Goal: Transaction & Acquisition: Purchase product/service

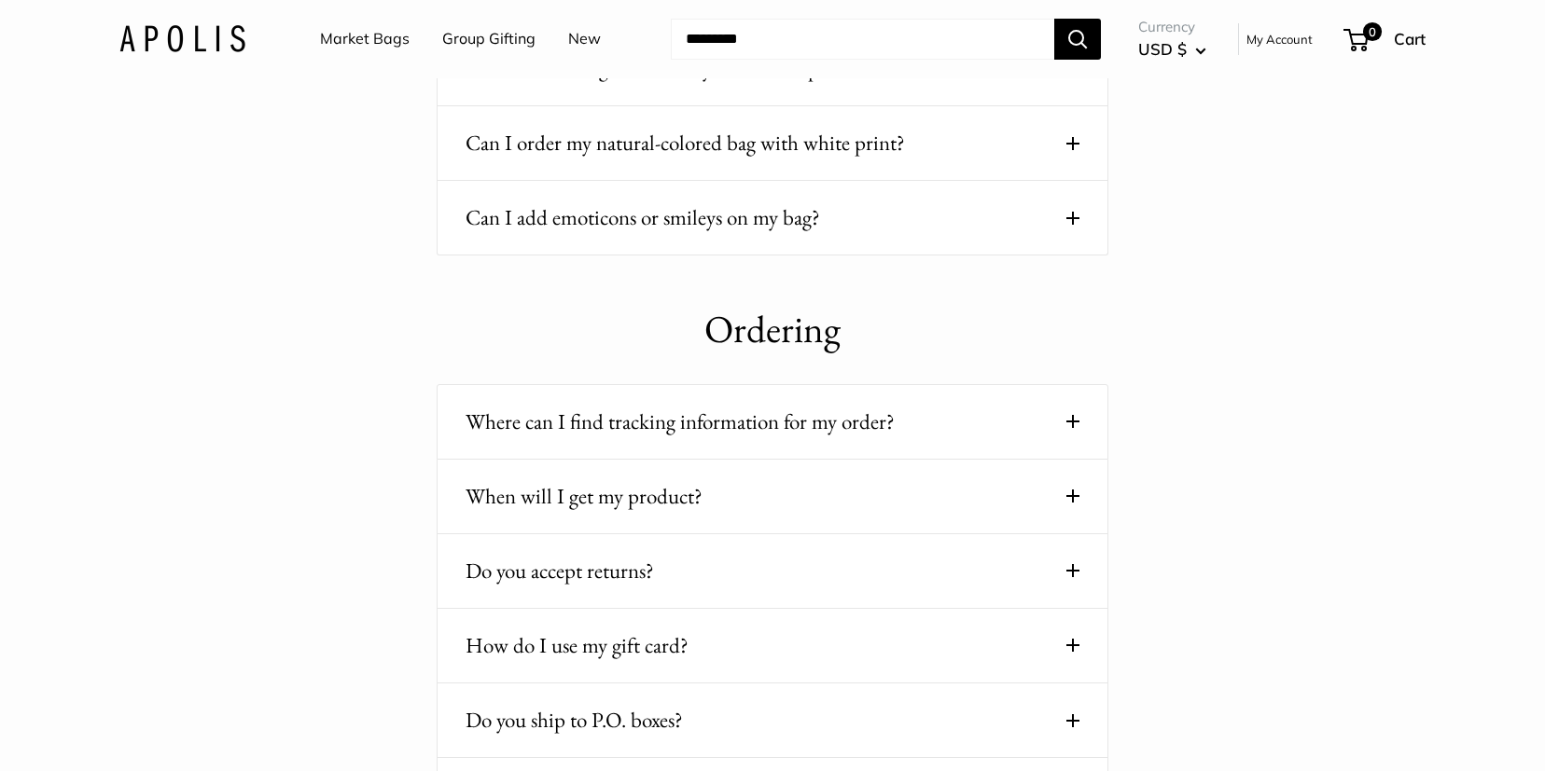
scroll to position [438, 0]
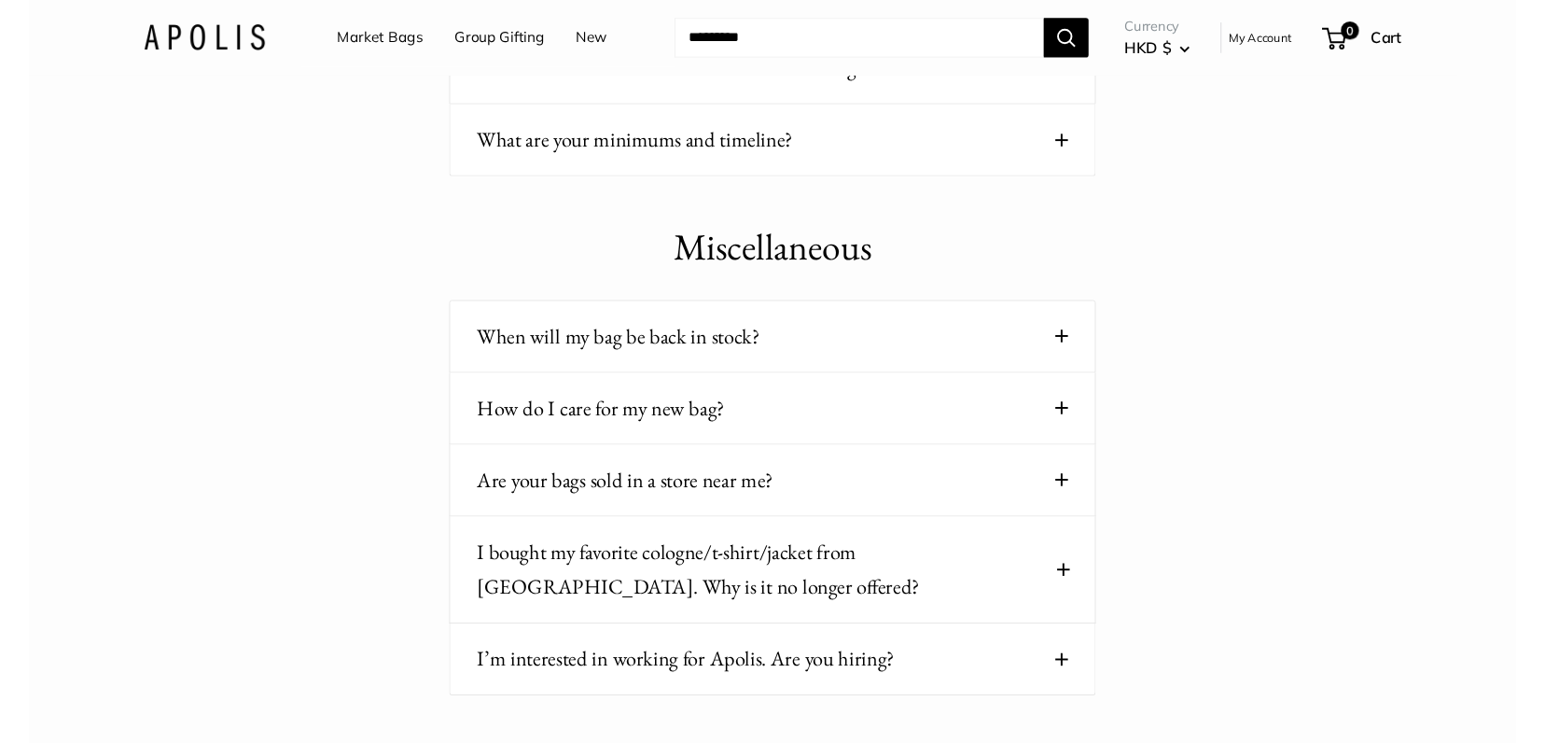
scroll to position [2577, 0]
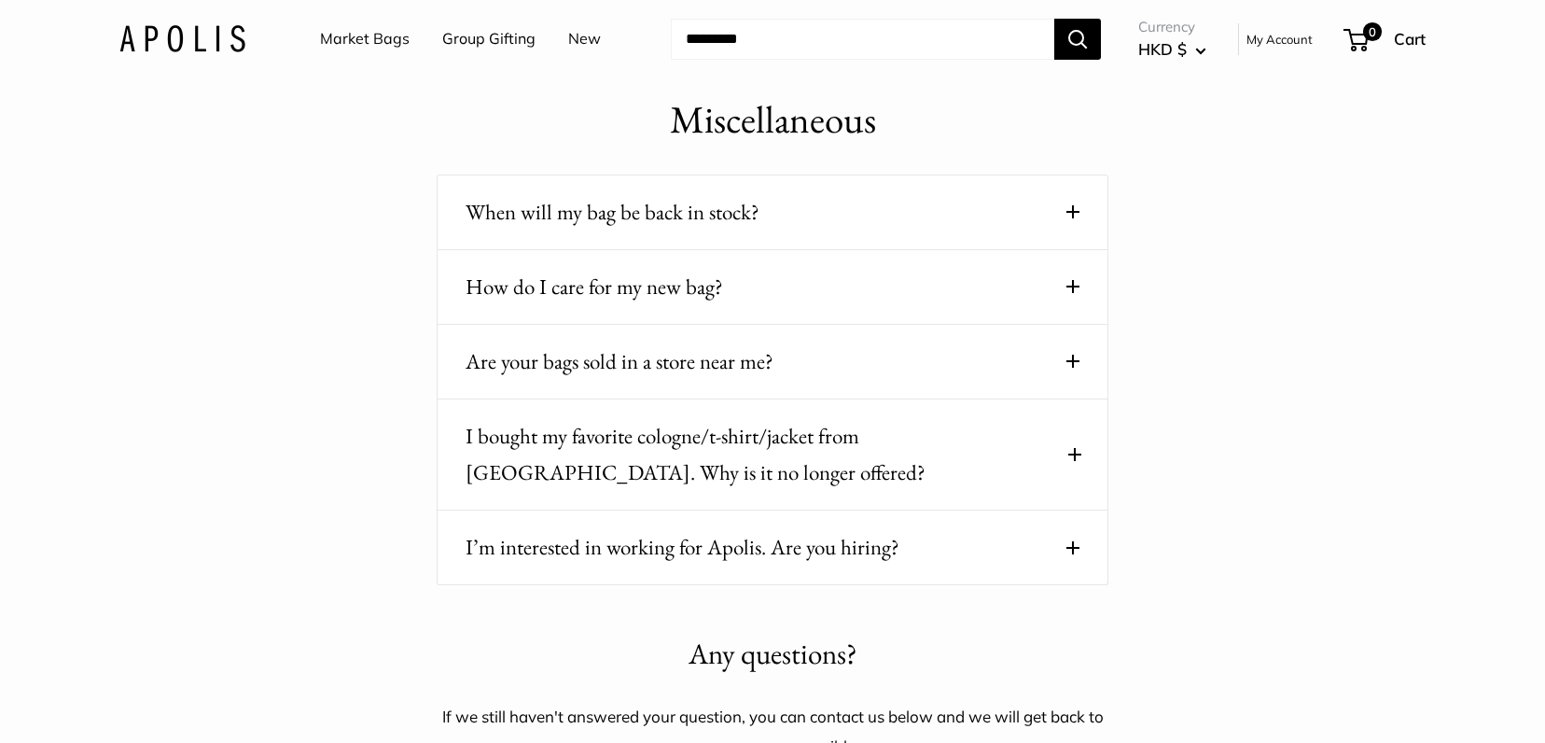
click at [1044, 271] on button "How do I care for my new bag?" at bounding box center [773, 287] width 614 height 36
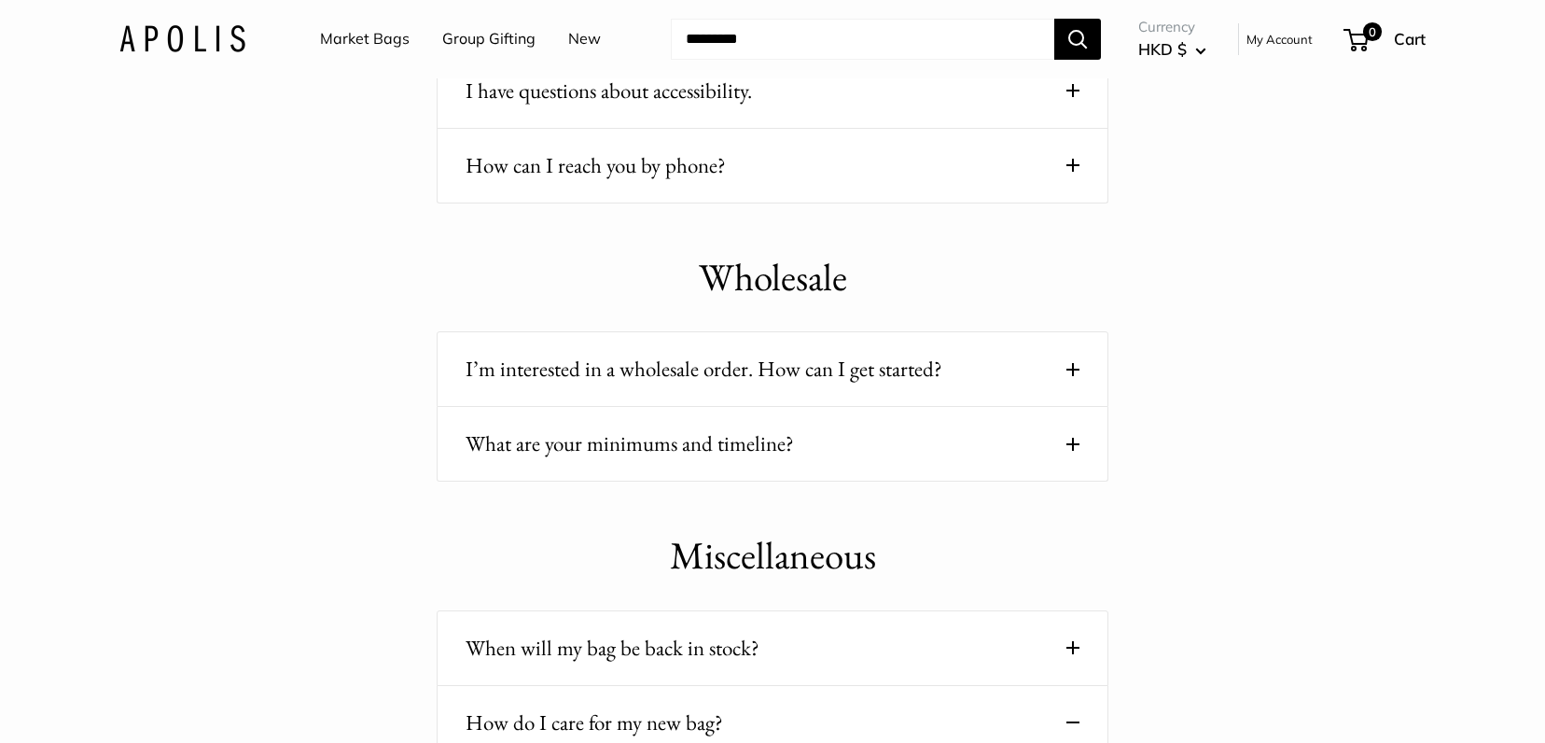
scroll to position [772, 0]
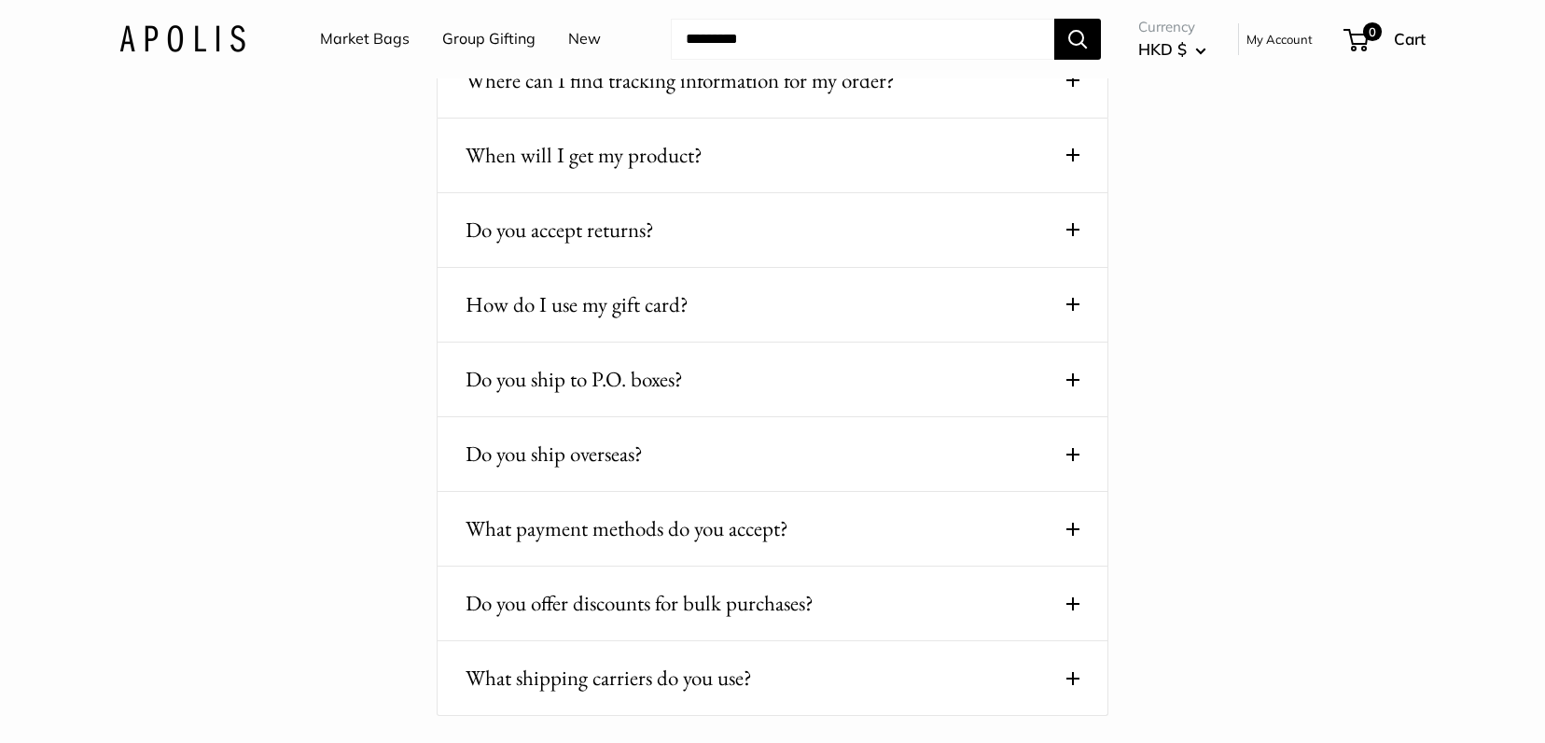
click at [352, 33] on link "Market Bags" at bounding box center [365, 39] width 90 height 28
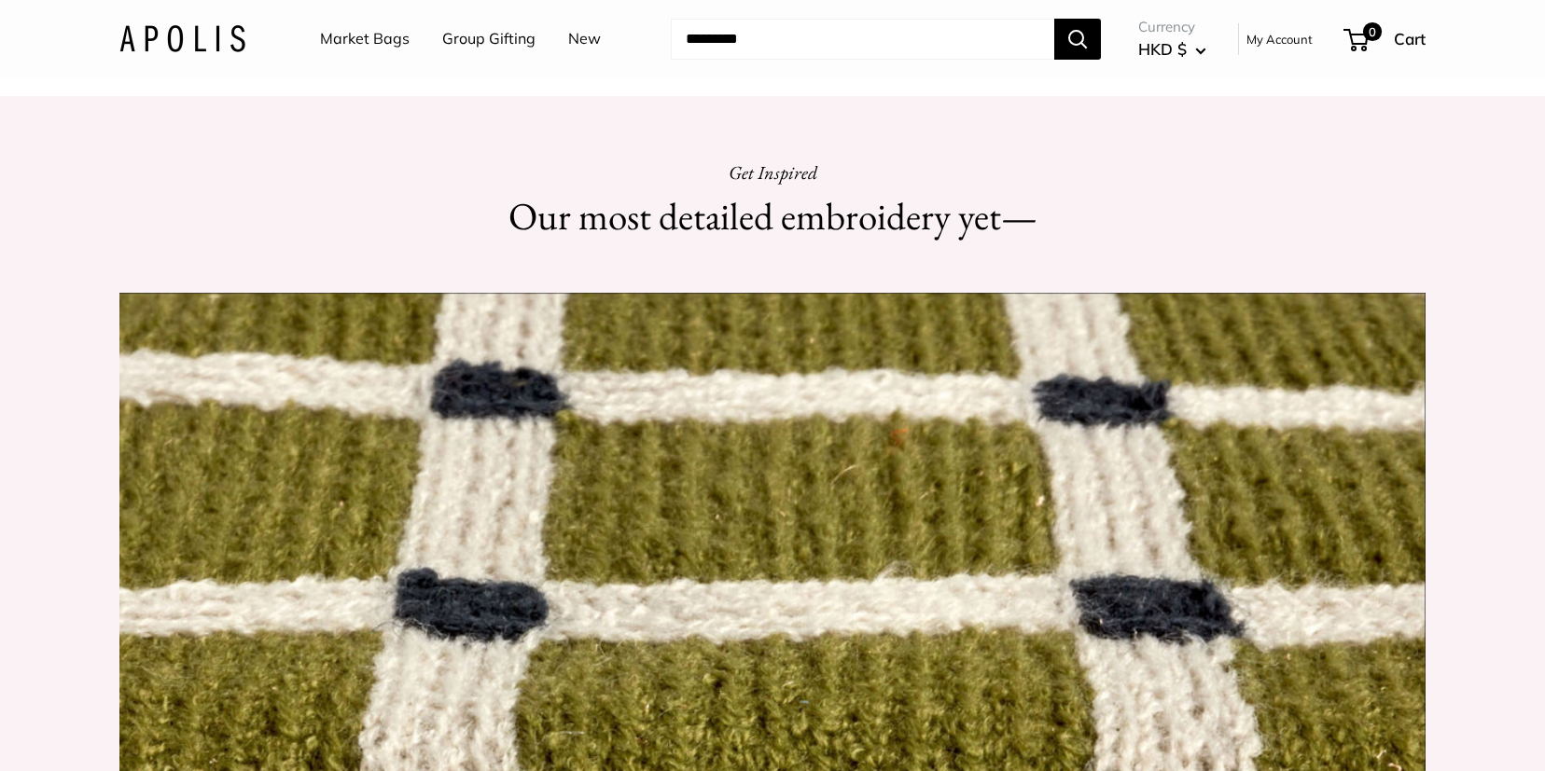
scroll to position [1579, 0]
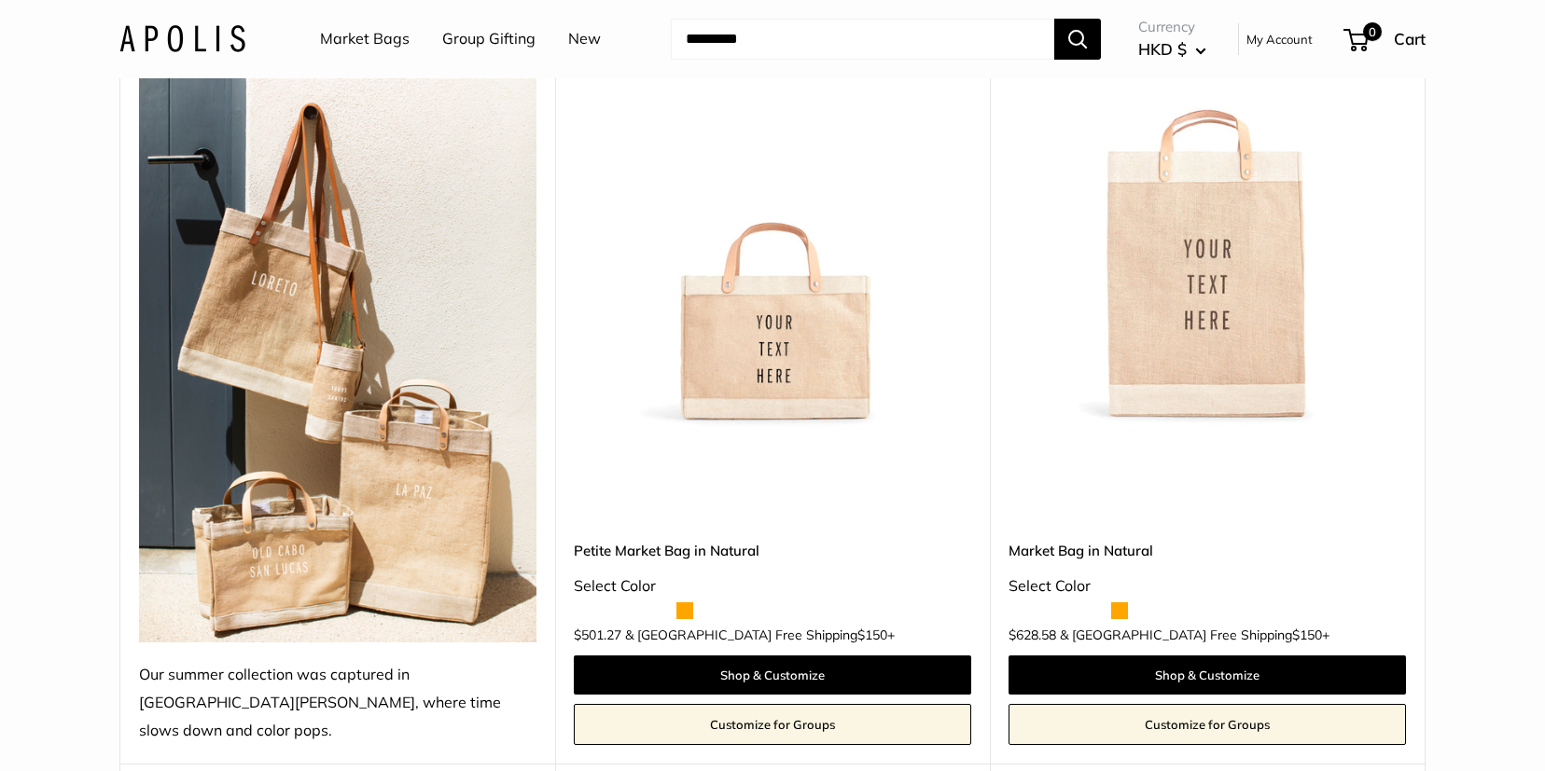
scroll to position [284, 0]
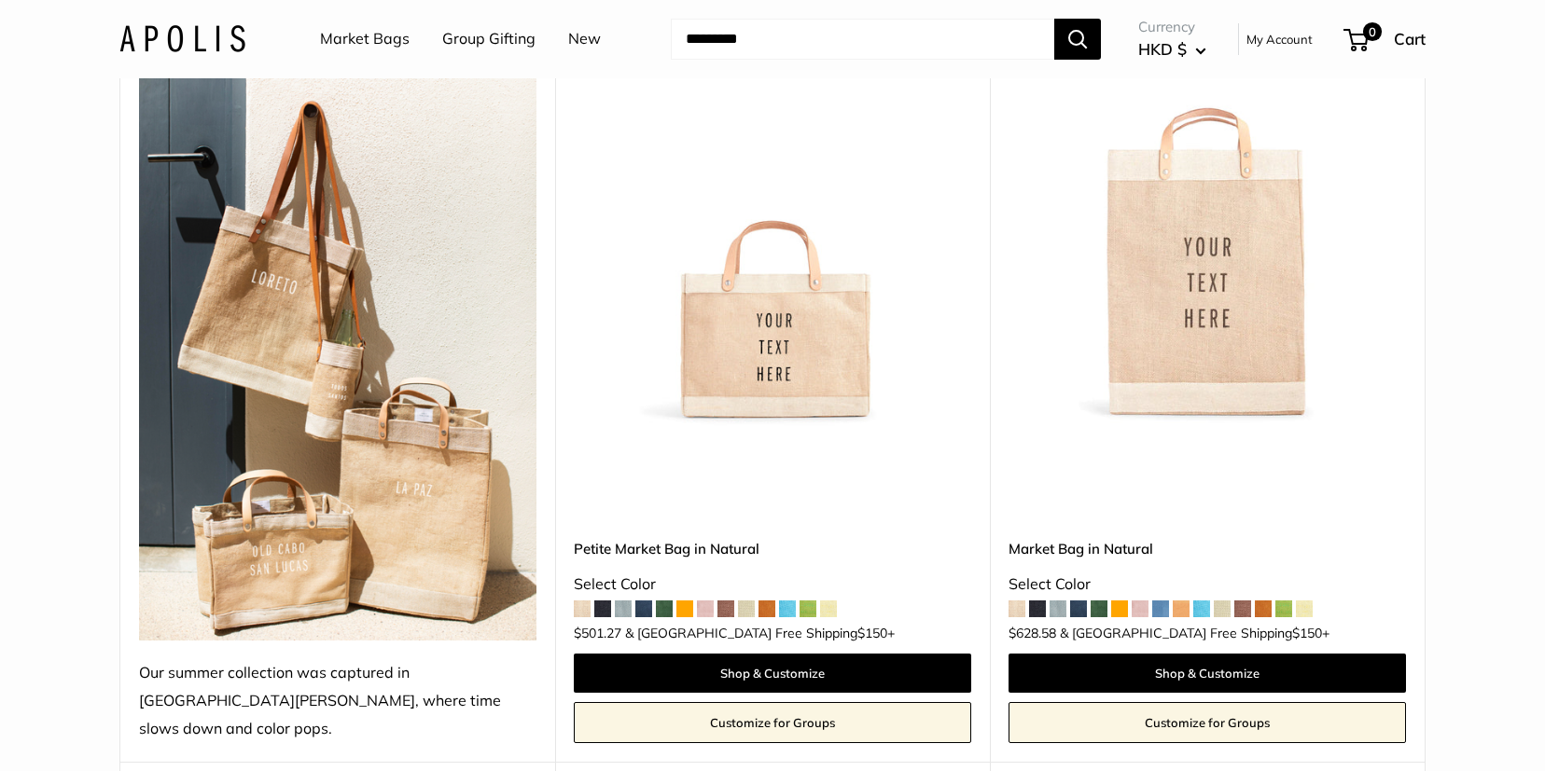
click at [0, 0] on img at bounding box center [0, 0] width 0 height 0
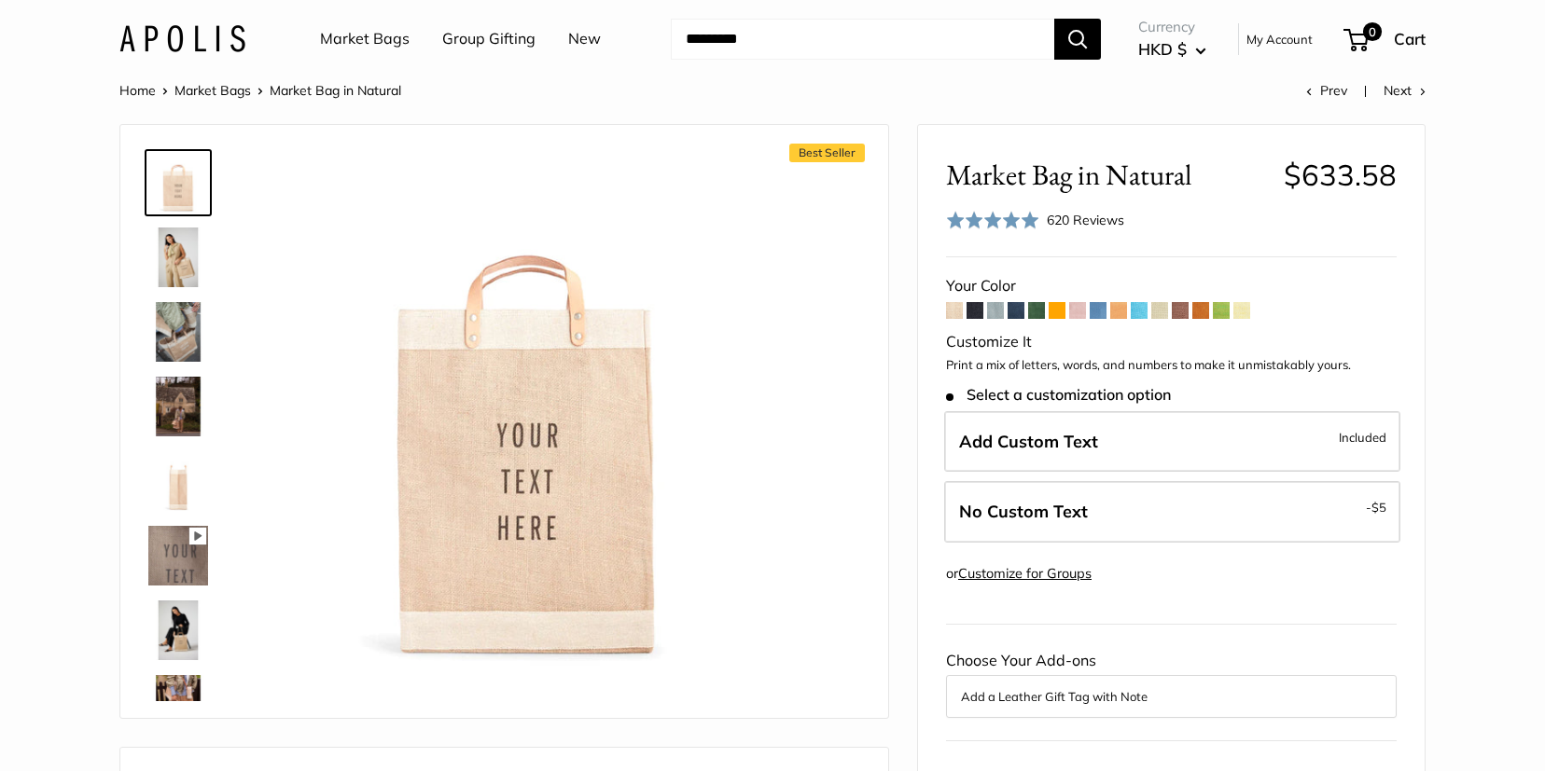
click at [176, 249] on img at bounding box center [178, 258] width 60 height 60
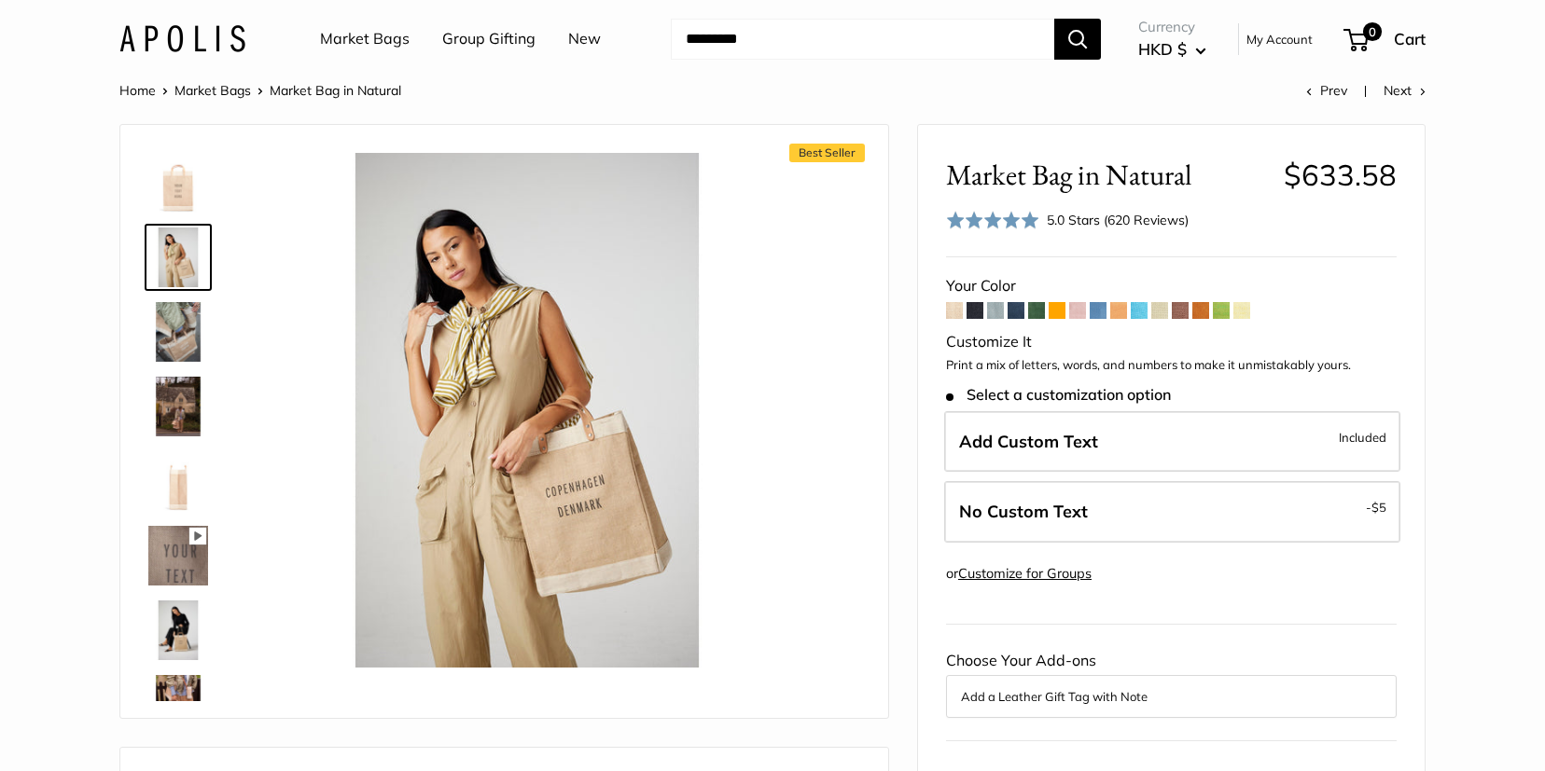
click at [197, 333] on img at bounding box center [178, 332] width 60 height 60
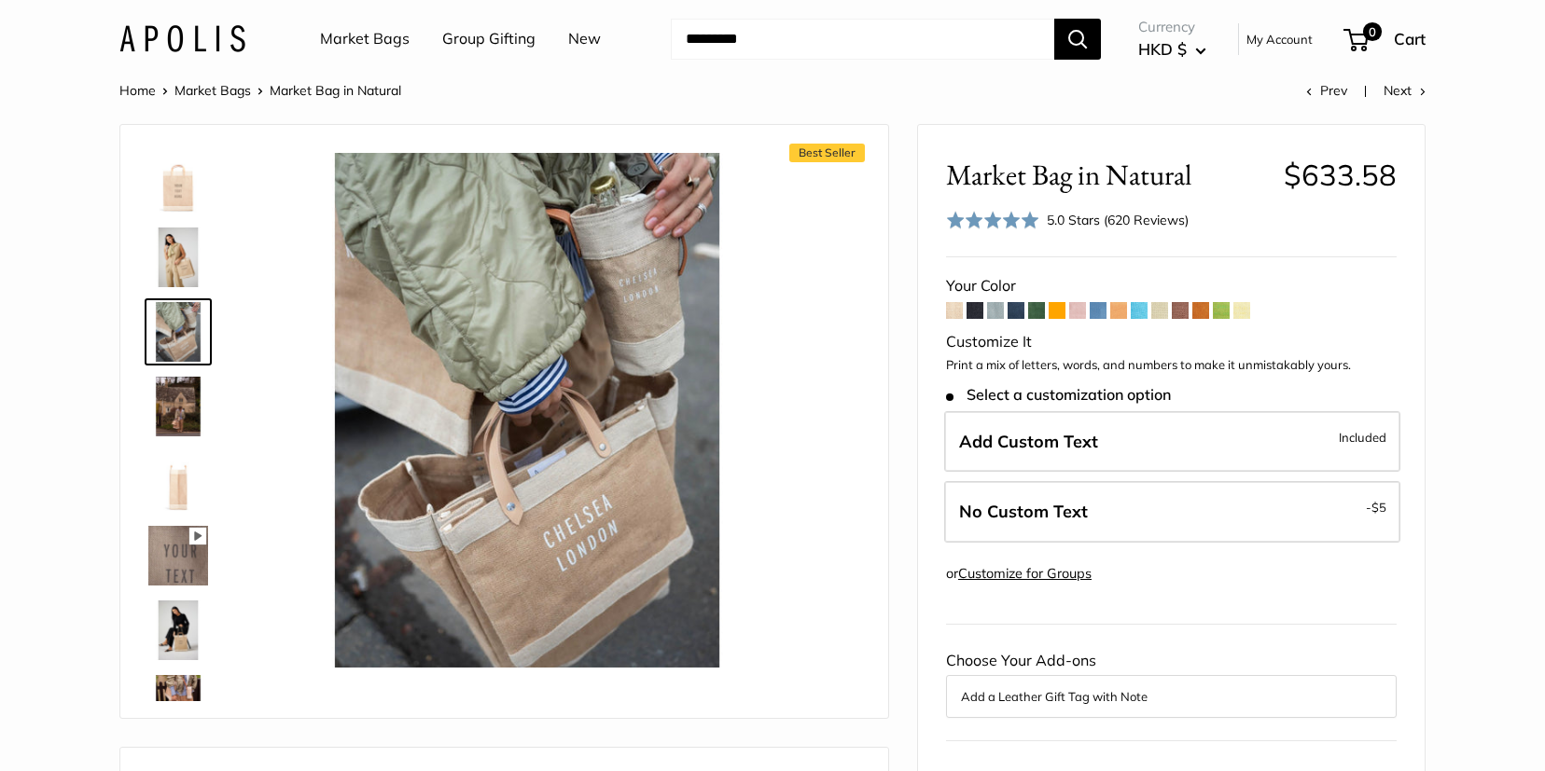
click at [193, 394] on img at bounding box center [178, 407] width 60 height 60
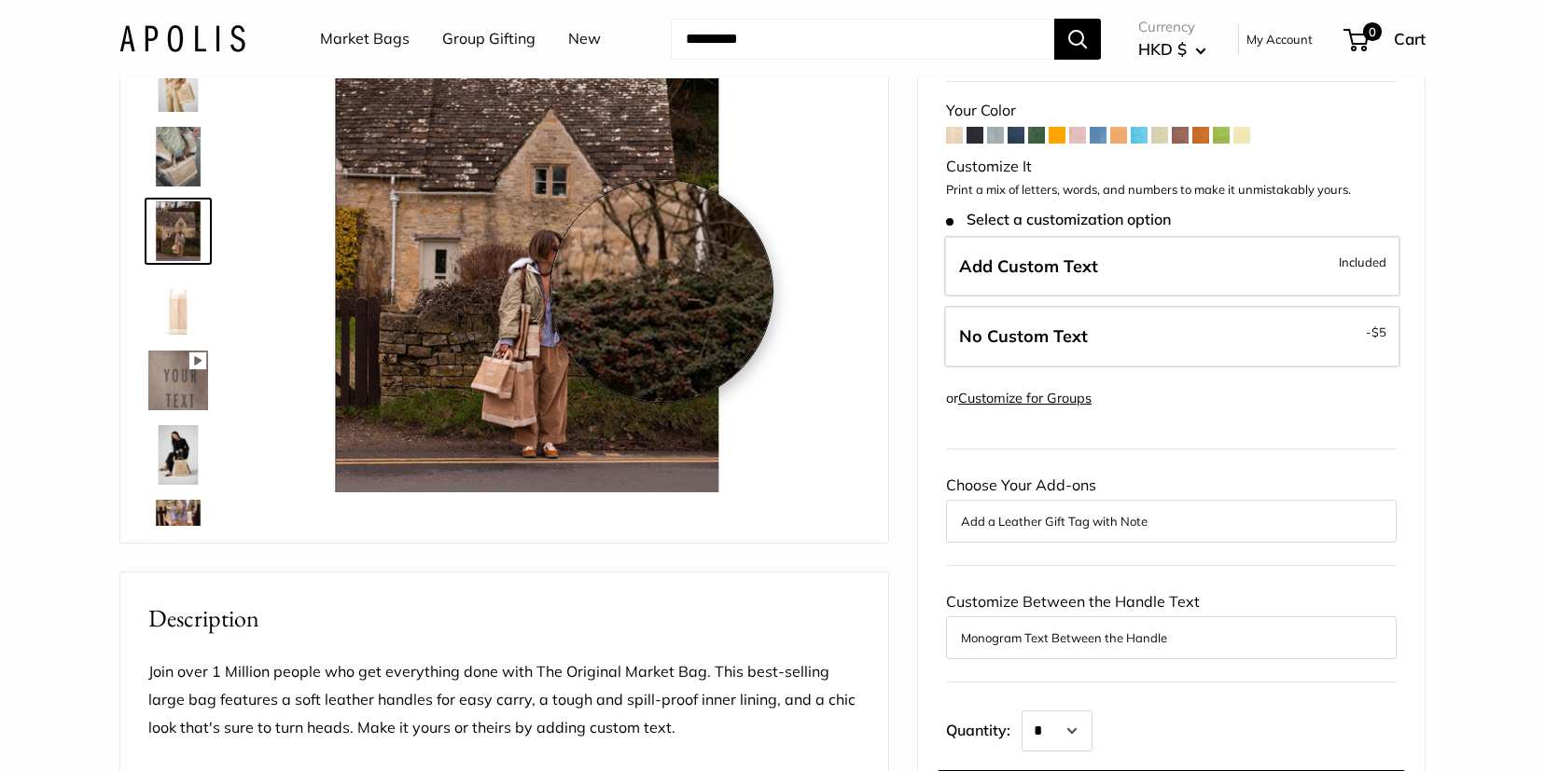
scroll to position [176, 0]
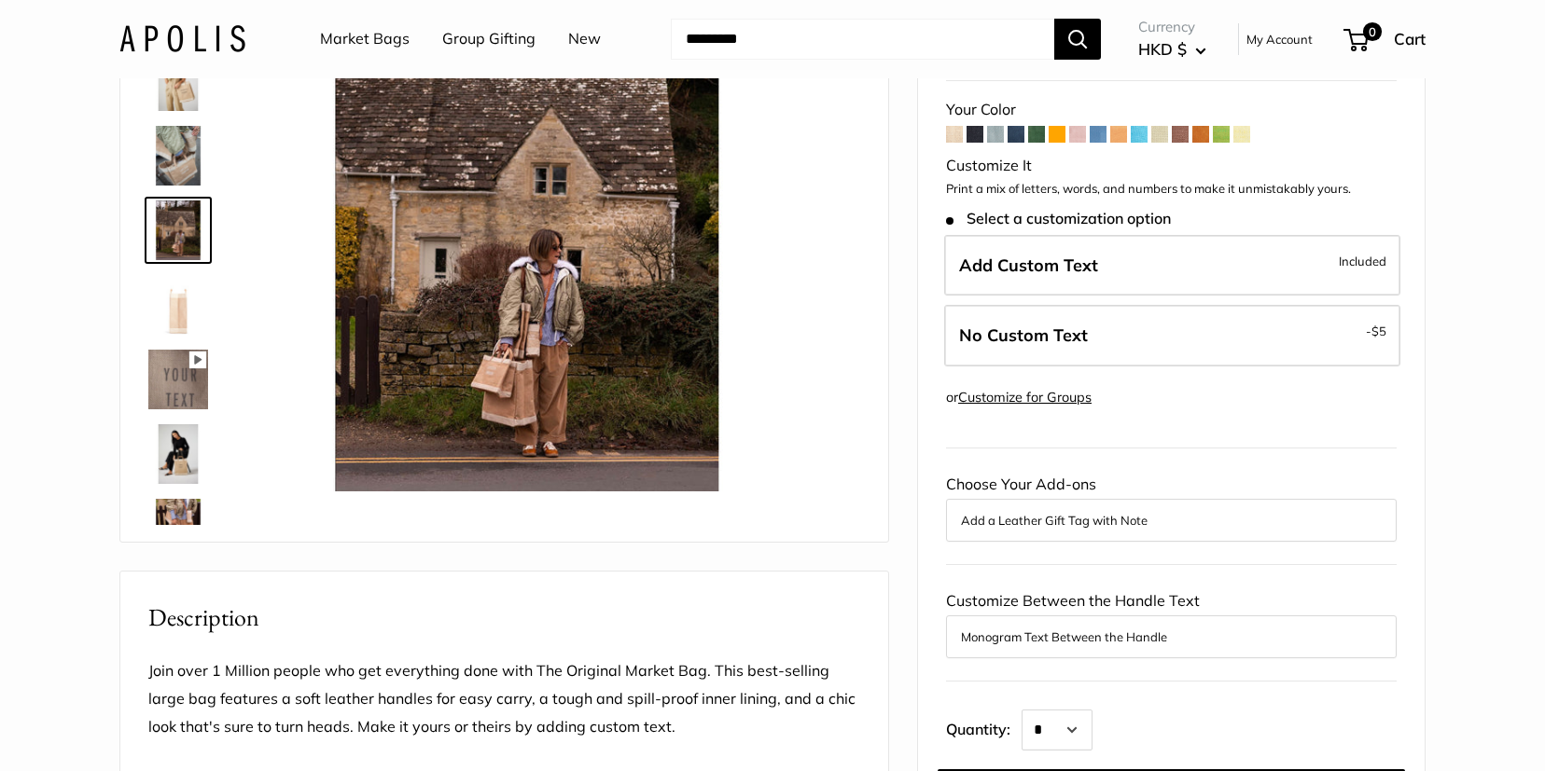
click at [176, 457] on img at bounding box center [178, 454] width 60 height 60
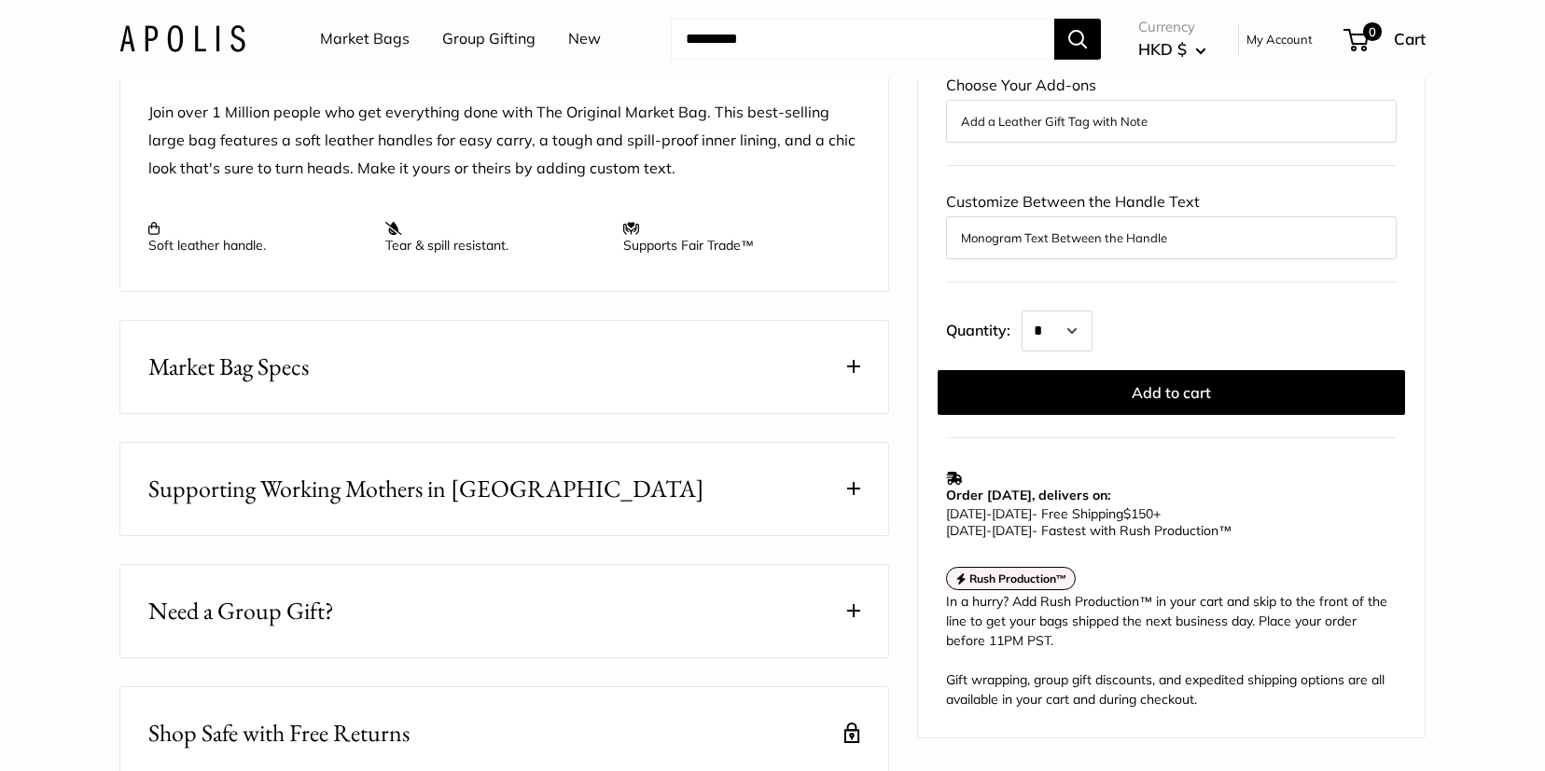
scroll to position [887, 0]
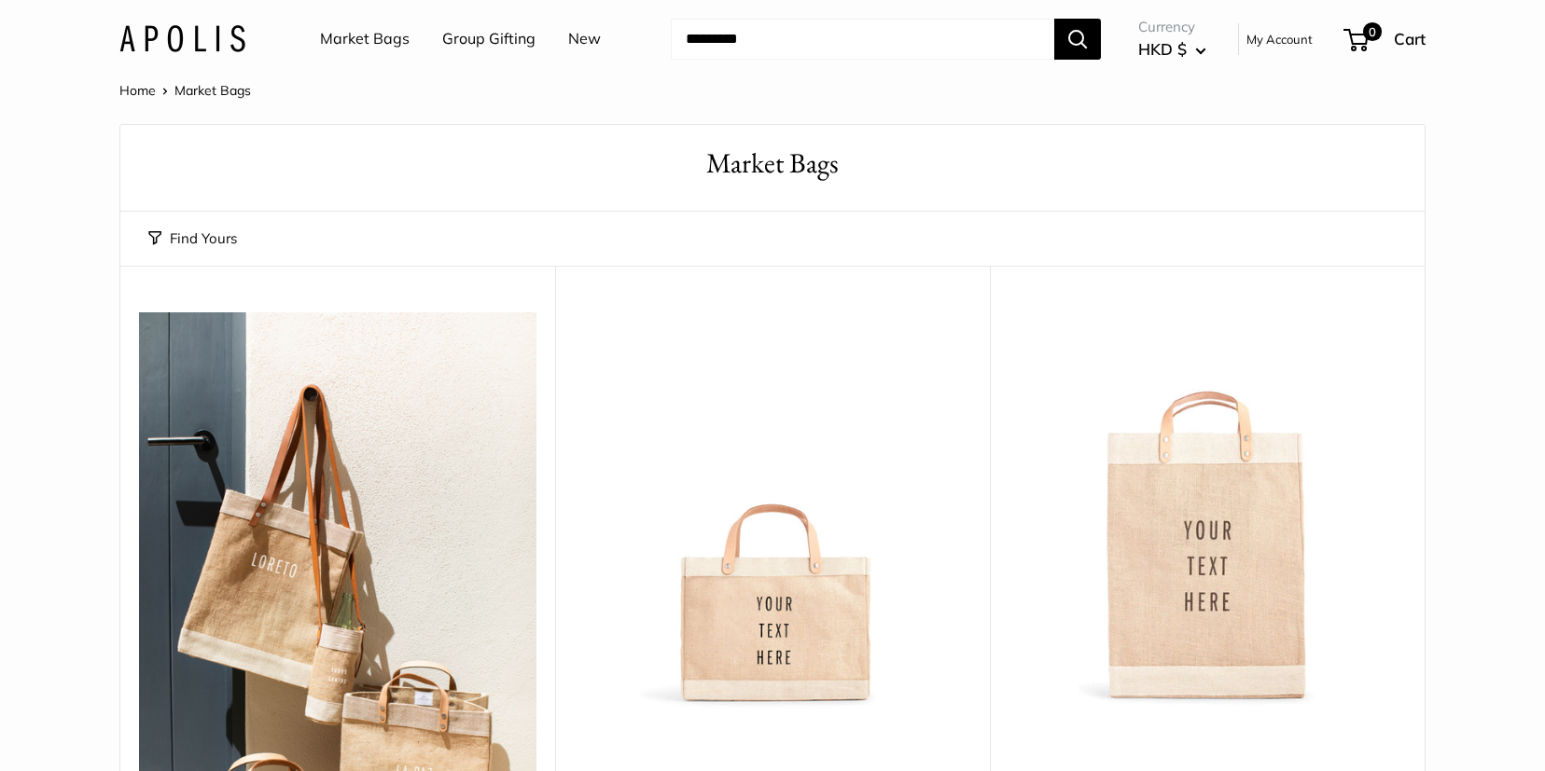
click at [1196, 53] on button "HKD $" at bounding box center [1172, 50] width 68 height 30
click at [0, 0] on img at bounding box center [0, 0] width 0 height 0
